Goal: Check status: Check status

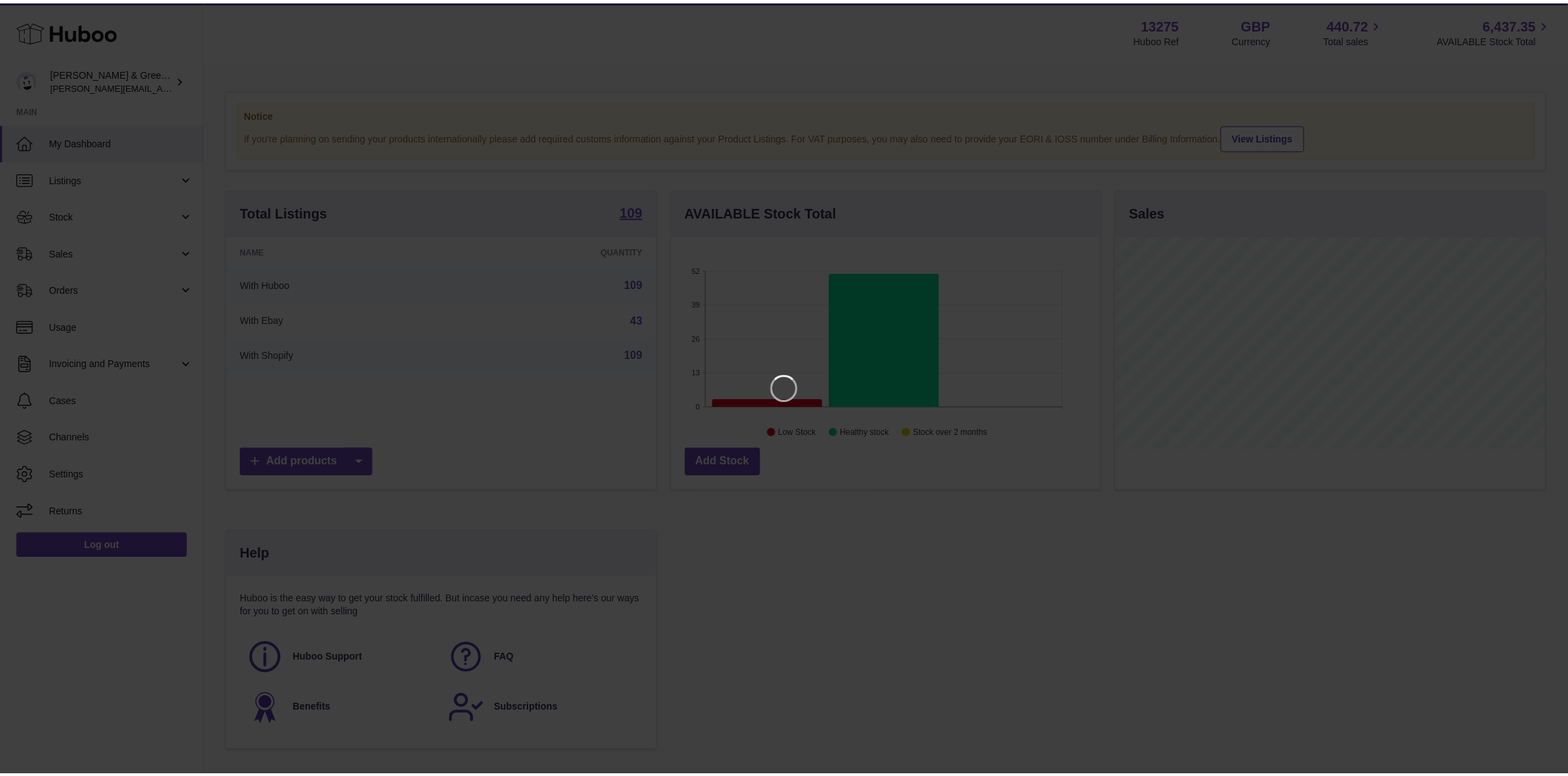
scroll to position [213, 434]
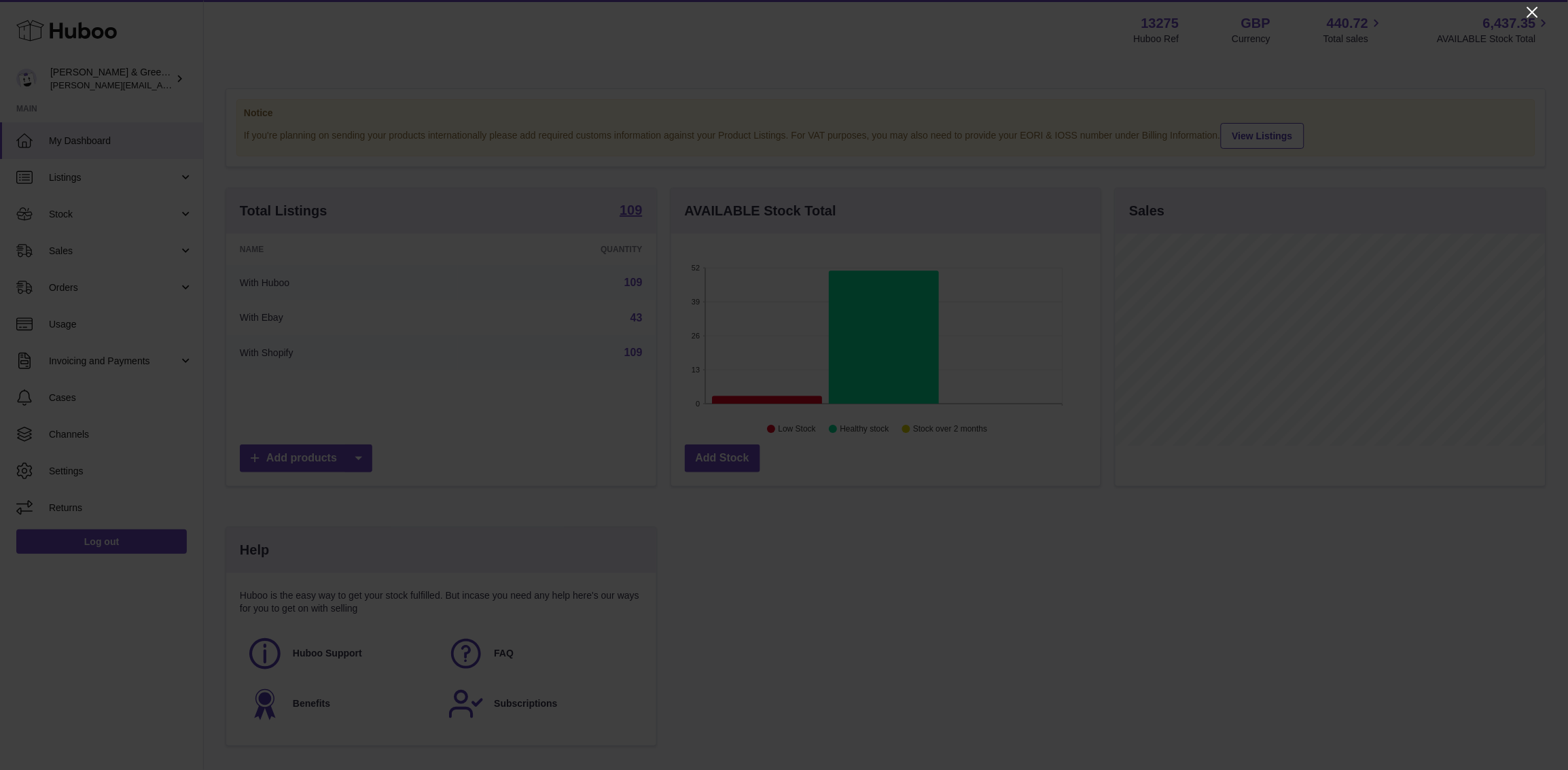
click at [1534, 11] on icon "Close" at bounding box center [1532, 11] width 11 height 11
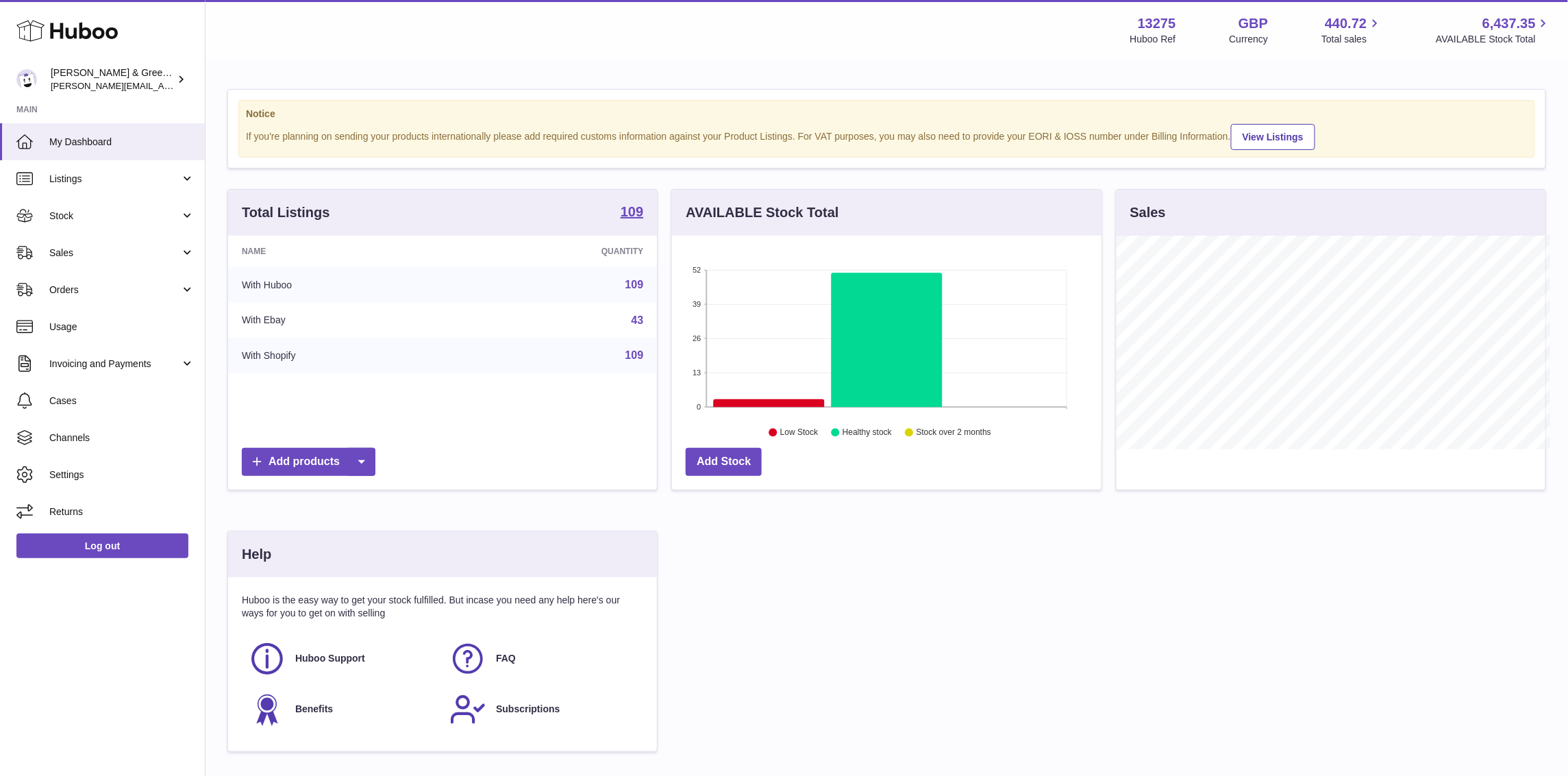
scroll to position [684605, 684442]
click at [90, 240] on link "Sales" at bounding box center [103, 252] width 205 height 37
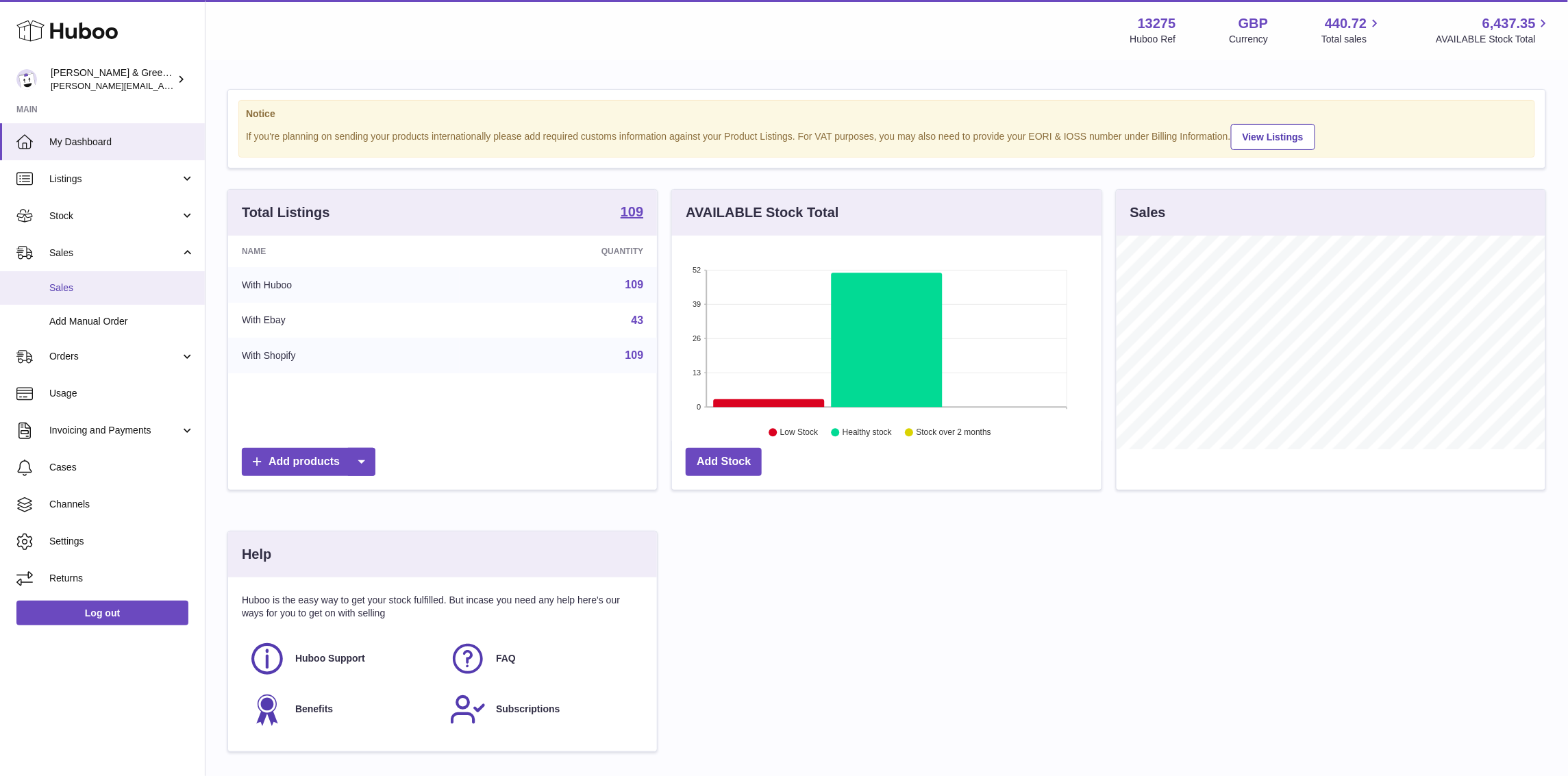
click at [79, 287] on span "Sales" at bounding box center [121, 288] width 145 height 13
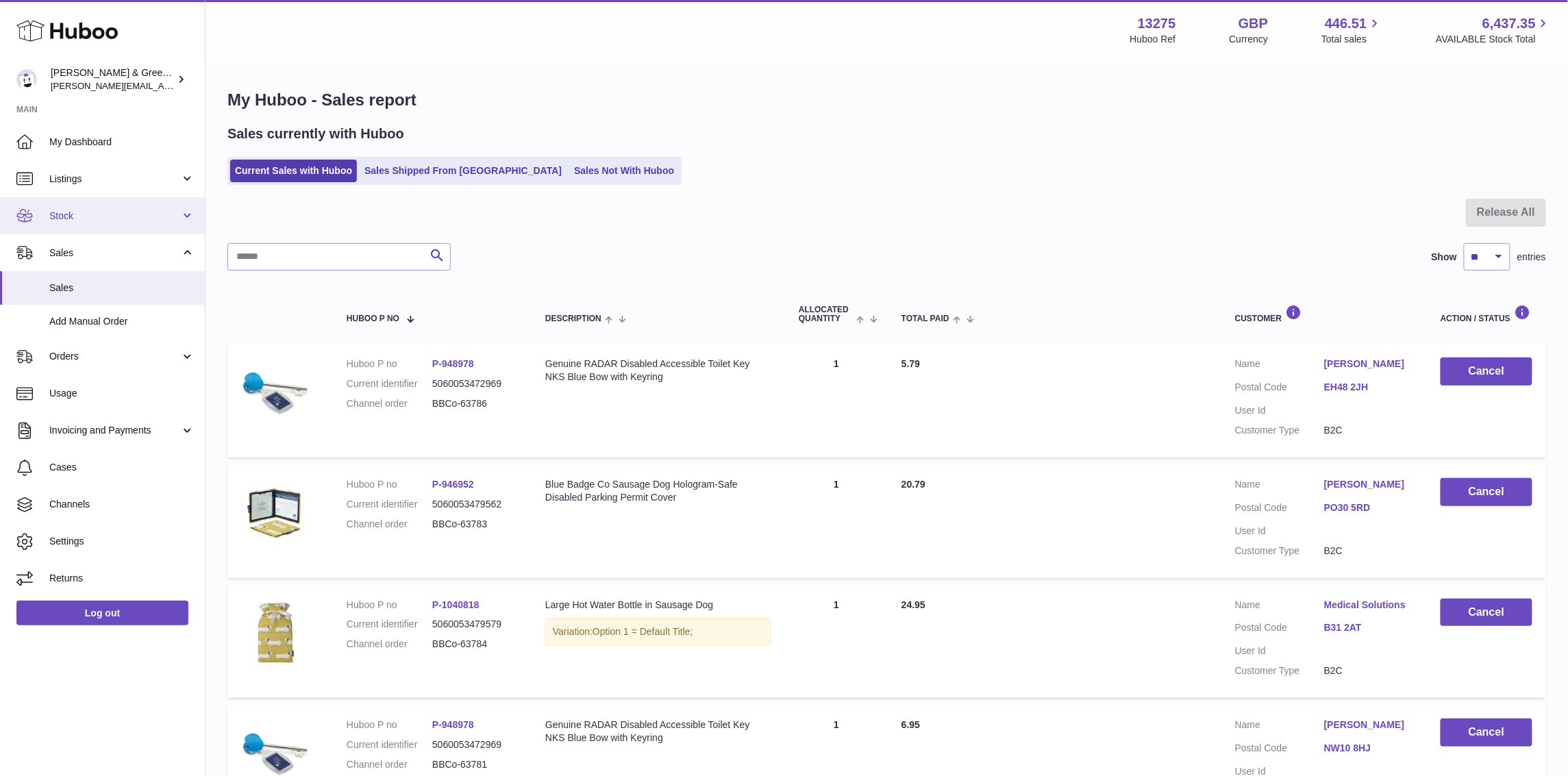
click at [140, 223] on link "Stock" at bounding box center [103, 215] width 205 height 37
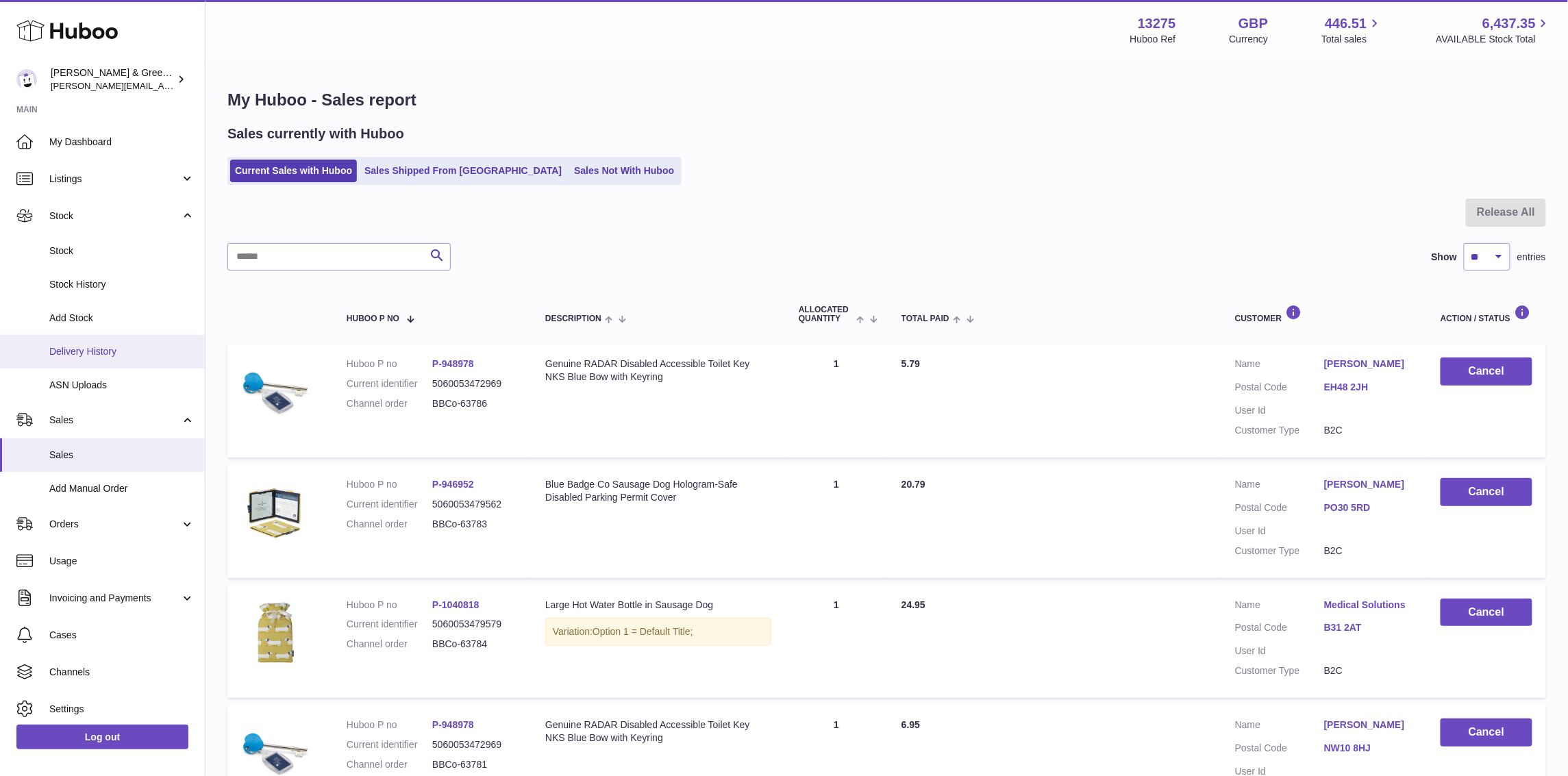
click at [128, 345] on span "Delivery History" at bounding box center [121, 352] width 145 height 13
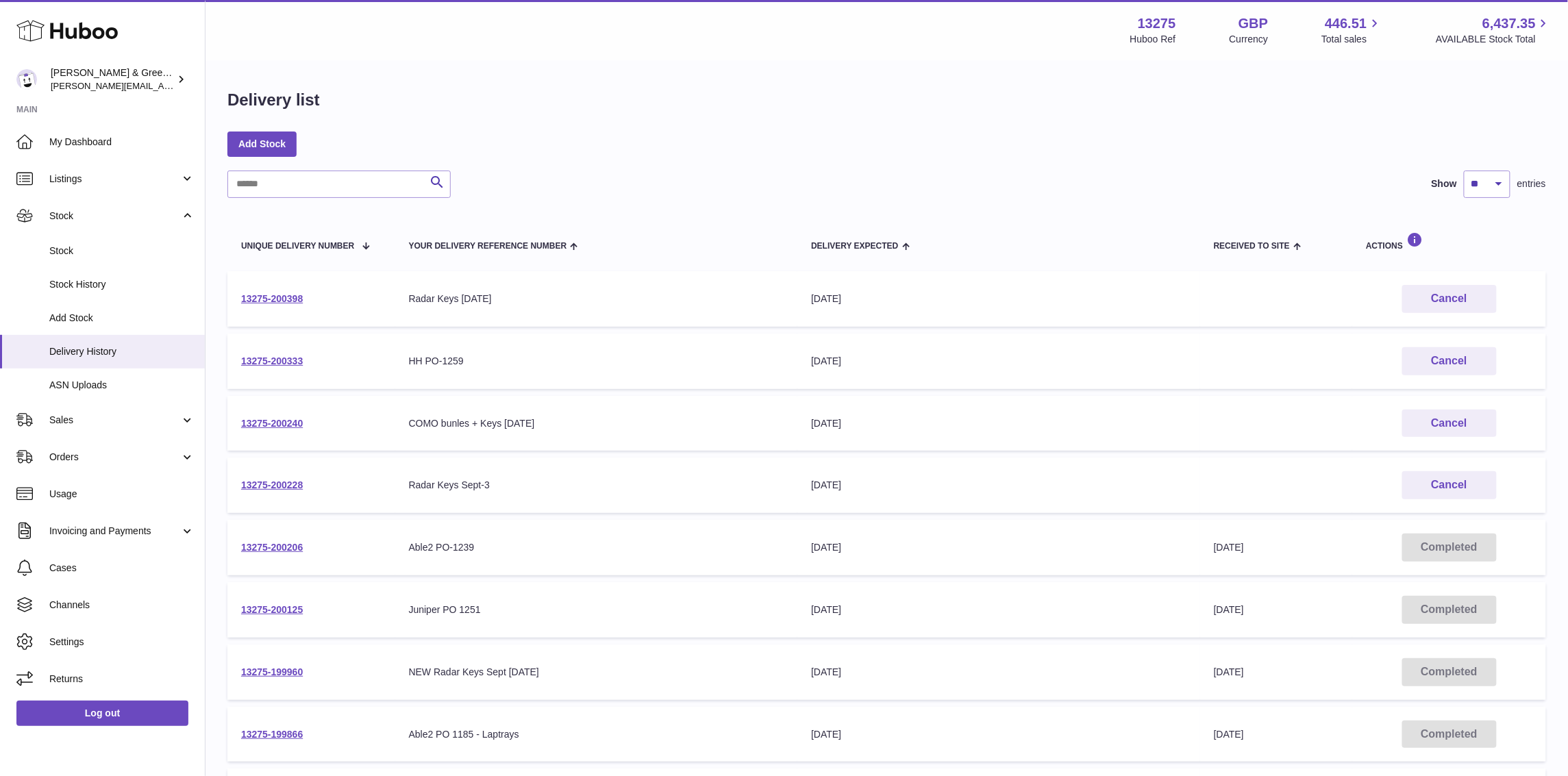
drag, startPoint x: 584, startPoint y: 482, endPoint x: 284, endPoint y: 407, distance: 309.2
click at [284, 407] on tbody "13275-200398 Your Delivery Reference Number Radar Keys [DATE] Delivery Expected…" at bounding box center [887, 579] width 1318 height 615
